Goal: Information Seeking & Learning: Learn about a topic

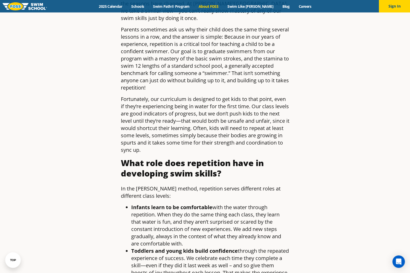
scroll to position [233, 0]
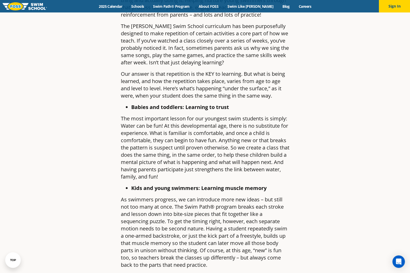
scroll to position [311, 0]
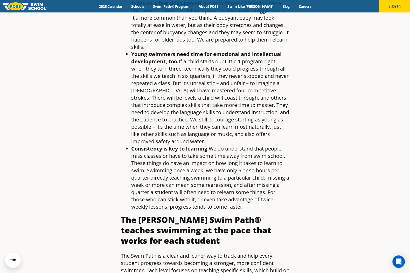
scroll to position [674, 0]
